Goal: Task Accomplishment & Management: Manage account settings

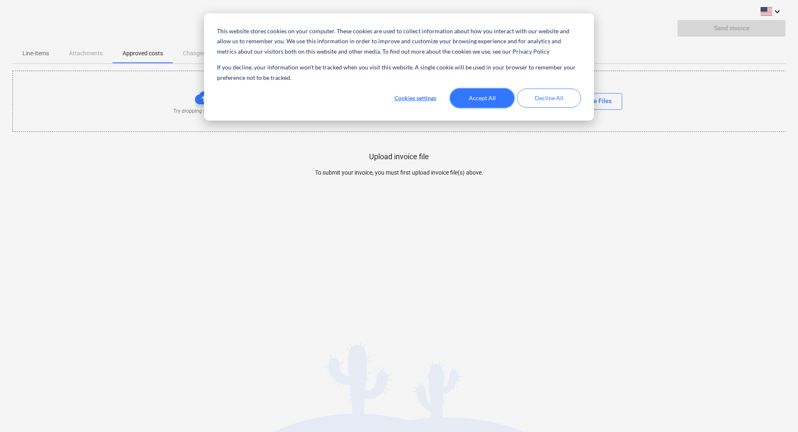
click at [497, 99] on button "Accept All" at bounding box center [482, 98] width 64 height 19
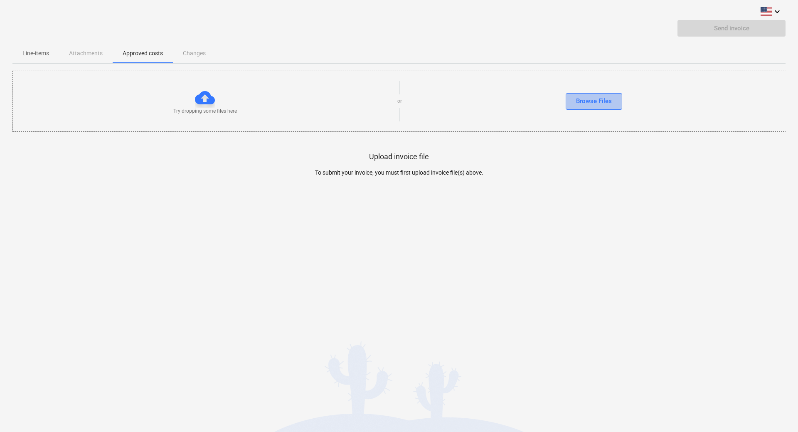
click at [602, 99] on div "Browse Files" at bounding box center [594, 101] width 36 height 11
